Goal: Find specific page/section: Find specific page/section

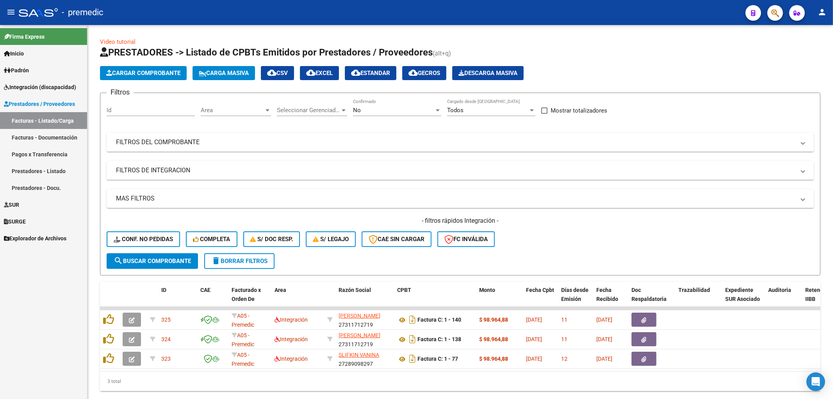
click at [23, 85] on span "Integración (discapacidad)" at bounding box center [40, 87] width 72 height 9
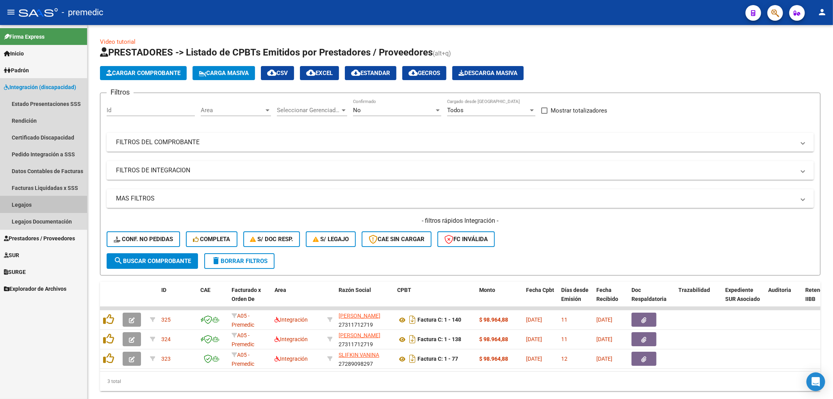
click at [25, 204] on link "Legajos" at bounding box center [43, 204] width 87 height 17
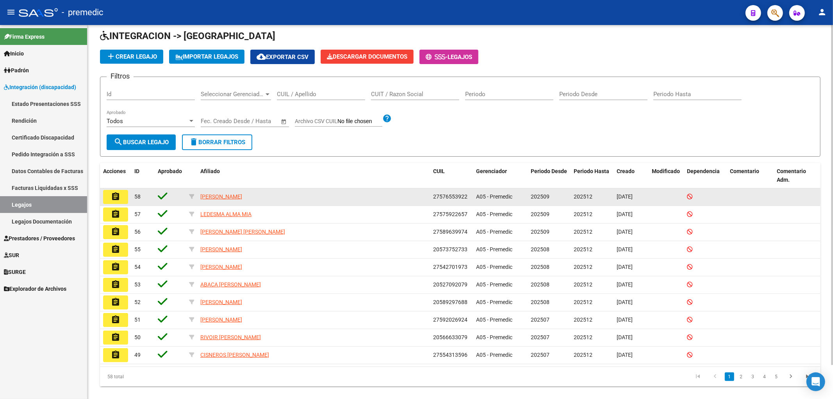
scroll to position [37, 0]
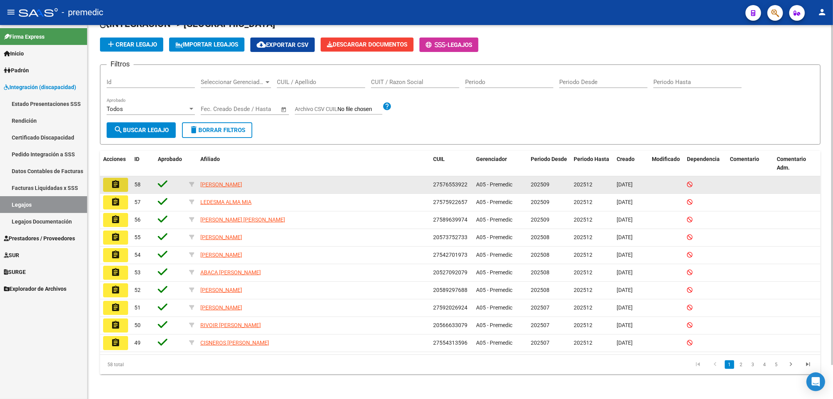
click at [119, 185] on mat-icon "assignment" at bounding box center [115, 184] width 9 height 9
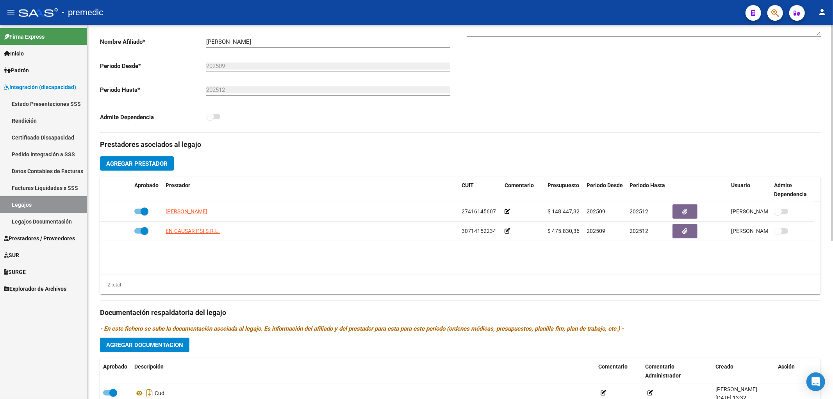
scroll to position [173, 0]
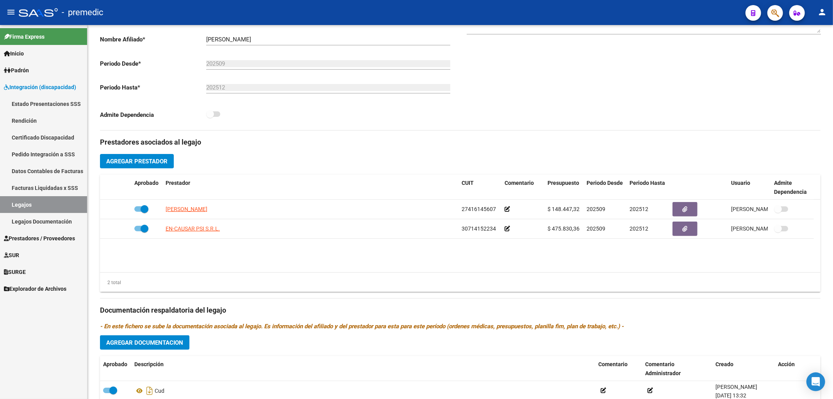
click at [26, 83] on span "Integración (discapacidad)" at bounding box center [40, 87] width 72 height 9
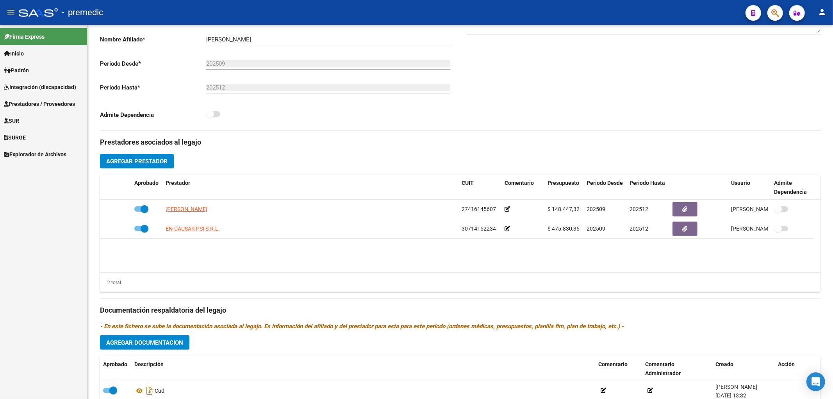
click at [32, 103] on span "Prestadores / Proveedores" at bounding box center [39, 104] width 71 height 9
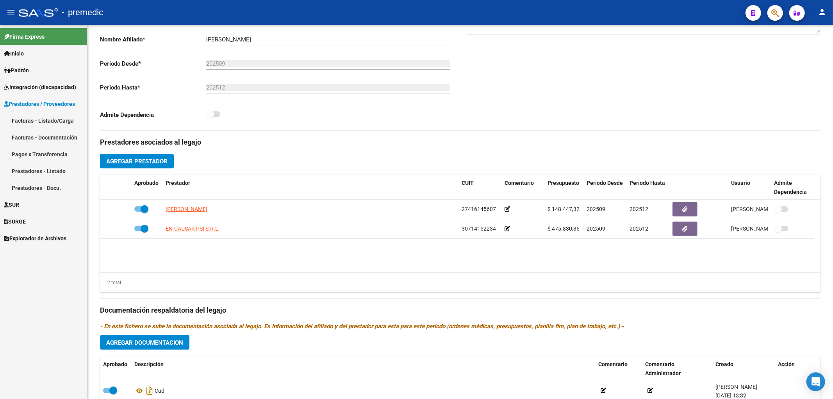
click at [30, 117] on link "Facturas - Listado/Carga" at bounding box center [43, 120] width 87 height 17
